Goal: Transaction & Acquisition: Subscribe to service/newsletter

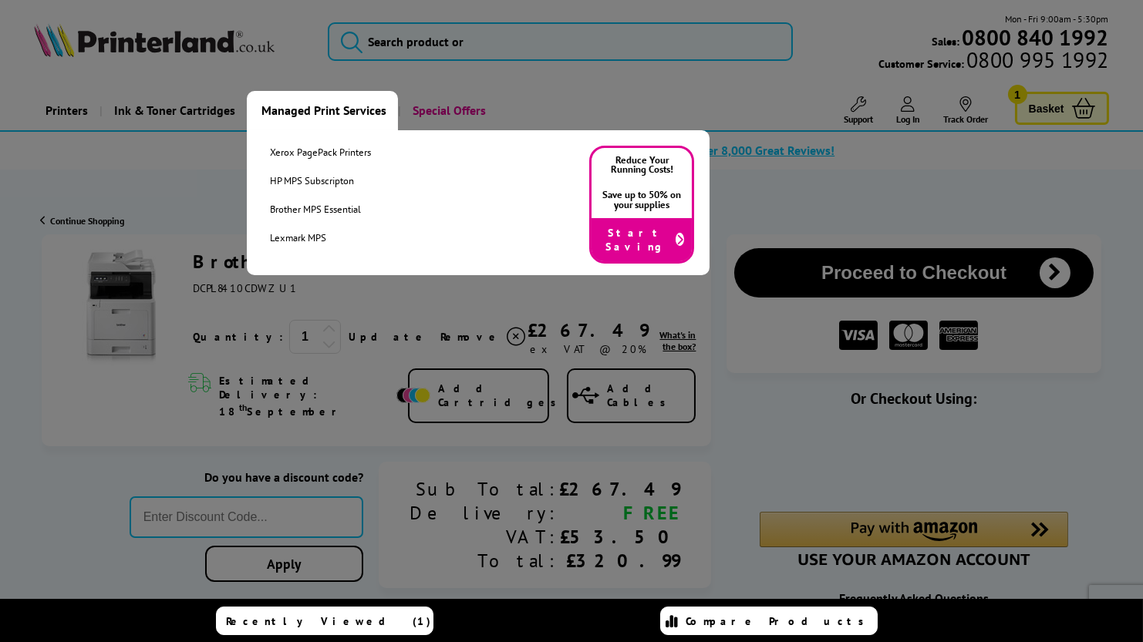
click at [261, 97] on link "Managed Print Services" at bounding box center [322, 110] width 151 height 39
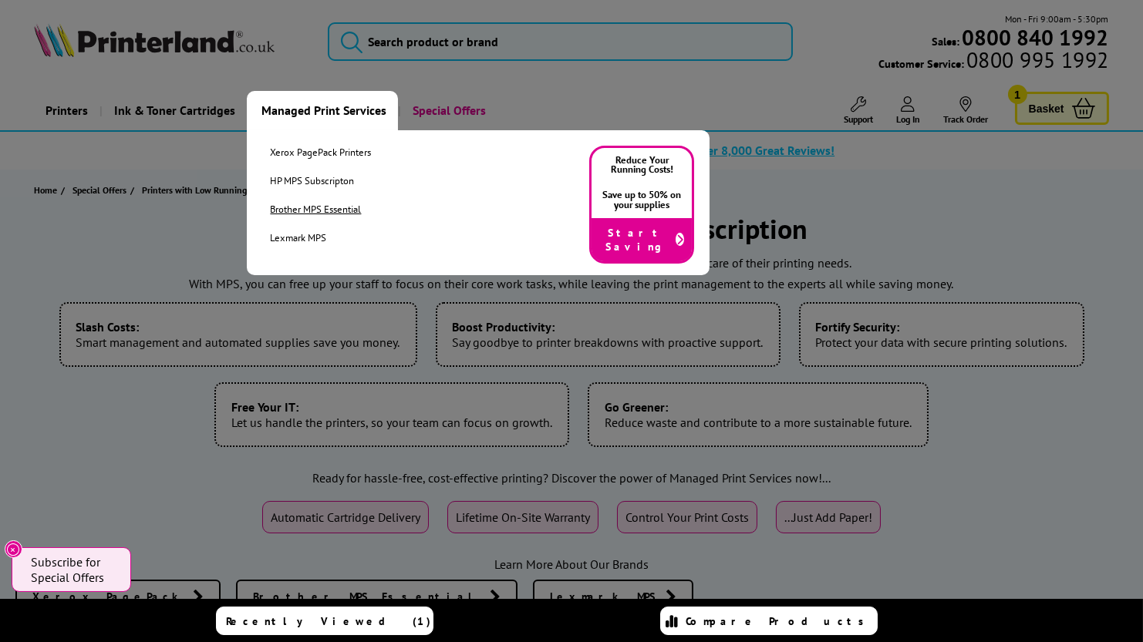
click at [270, 203] on link "Brother MPS Essential" at bounding box center [320, 209] width 101 height 13
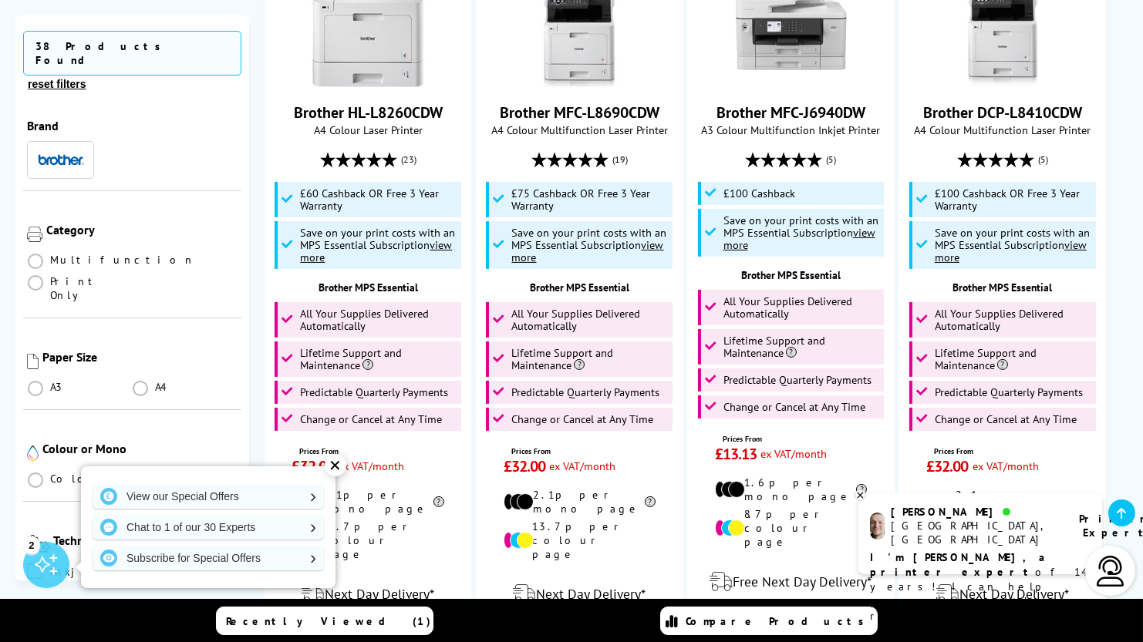
scroll to position [1243, 0]
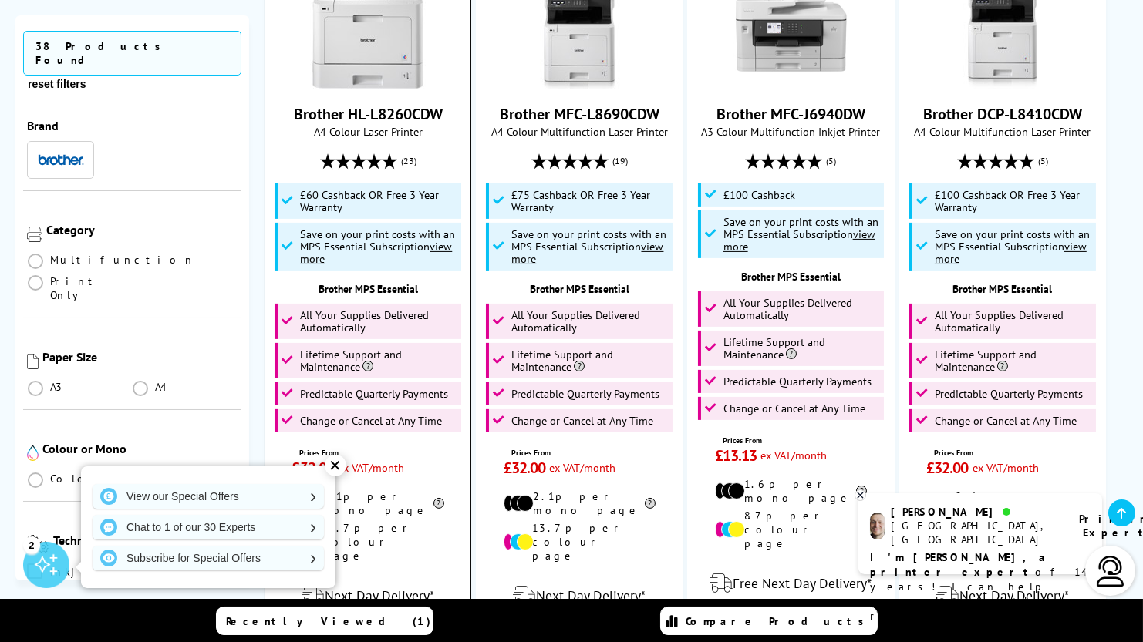
click at [382, 629] on link "View" at bounding box center [367, 645] width 135 height 32
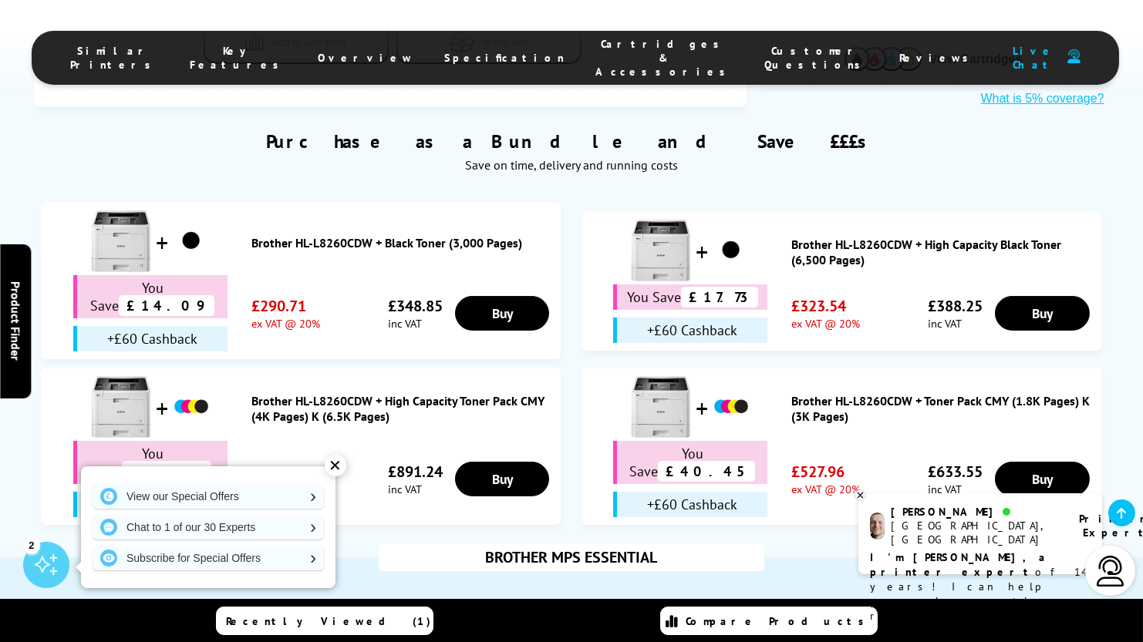
scroll to position [989, 0]
